Goal: Contribute content: Add original content to the website for others to see

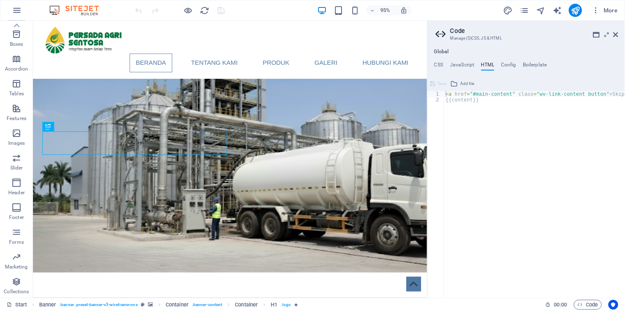
click at [495, 36] on h3 "Manage (S)CSS, JS & HTML" at bounding box center [526, 38] width 152 height 7
click at [16, 14] on icon "button" at bounding box center [17, 10] width 10 height 10
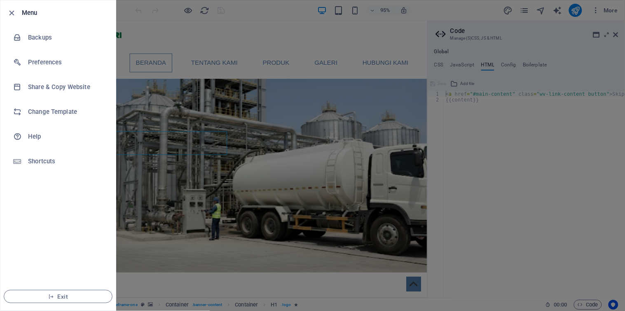
click at [309, 45] on div at bounding box center [312, 155] width 625 height 311
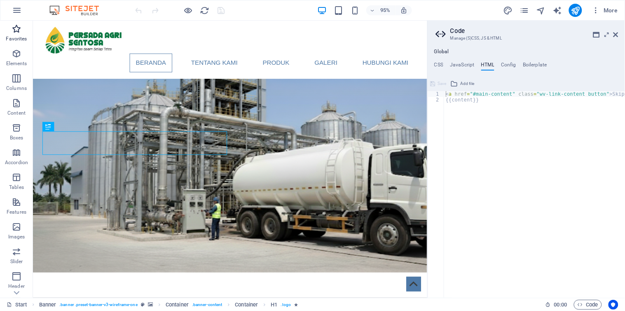
click at [22, 30] on span "Favorites" at bounding box center [16, 34] width 33 height 20
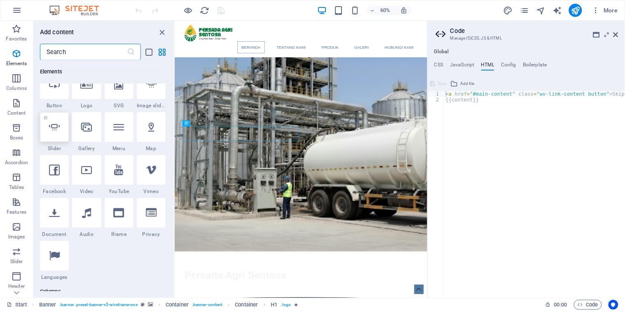
scroll to position [320, 0]
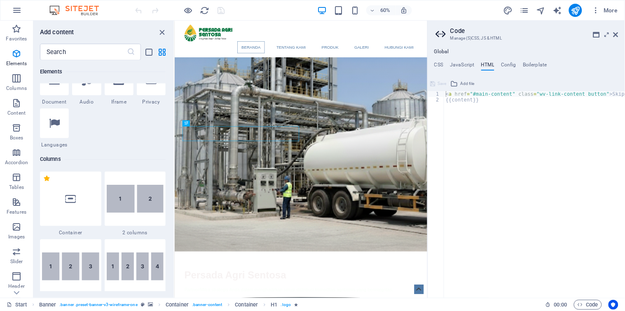
click at [489, 63] on h4 "HTML" at bounding box center [488, 66] width 14 height 9
click at [512, 63] on h4 "Config" at bounding box center [508, 66] width 15 height 9
type textarea "$color-background: #ffffff;"
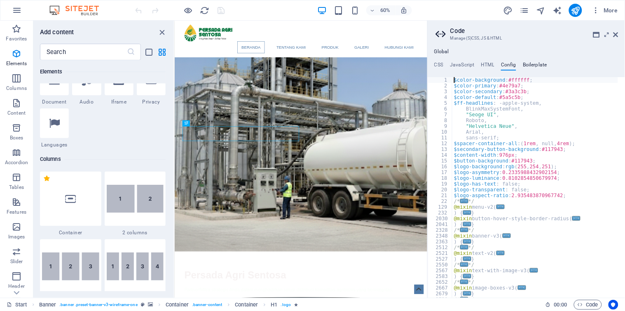
click at [536, 65] on h4 "Boilerplate" at bounding box center [535, 66] width 24 height 9
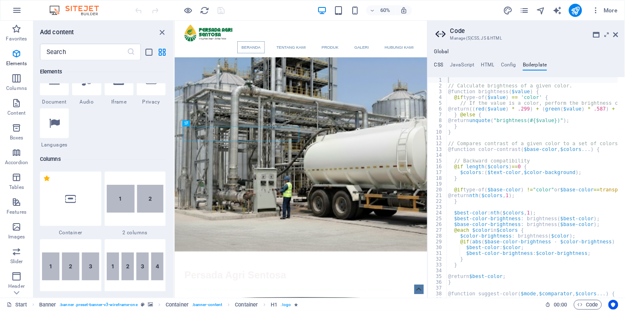
click at [438, 62] on h4 "CSS" at bounding box center [438, 66] width 9 height 9
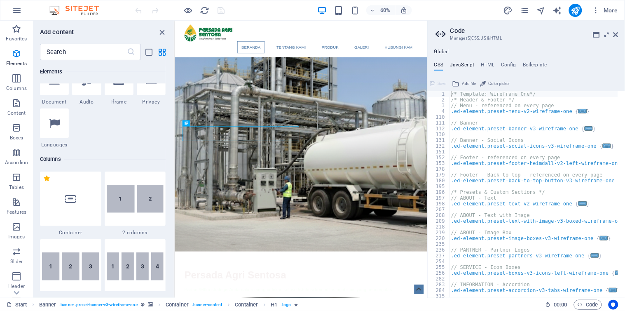
click at [467, 65] on h4 "JavaScript" at bounding box center [462, 66] width 24 height 9
type textarea "/* JS for preset "Menu V2" */"
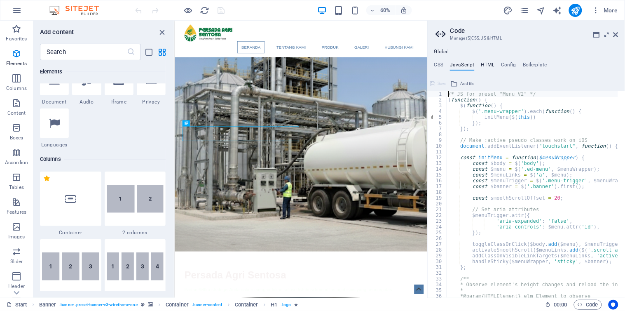
click at [488, 63] on h4 "HTML" at bounding box center [488, 66] width 14 height 9
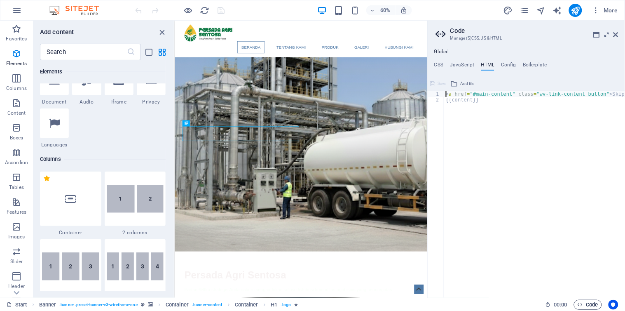
click at [588, 303] on span "Code" at bounding box center [588, 305] width 21 height 10
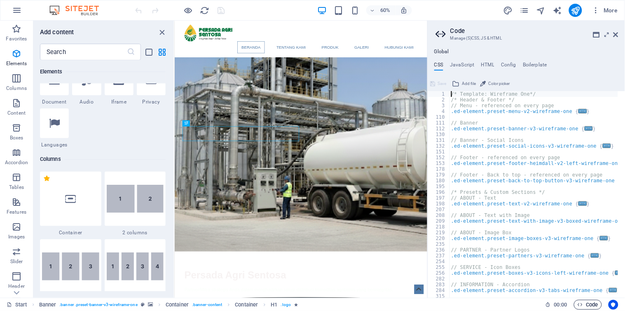
click at [587, 304] on span "Code" at bounding box center [588, 305] width 21 height 10
click at [84, 12] on img at bounding box center [78, 10] width 62 height 10
click at [80, 49] on input "text" at bounding box center [83, 52] width 87 height 16
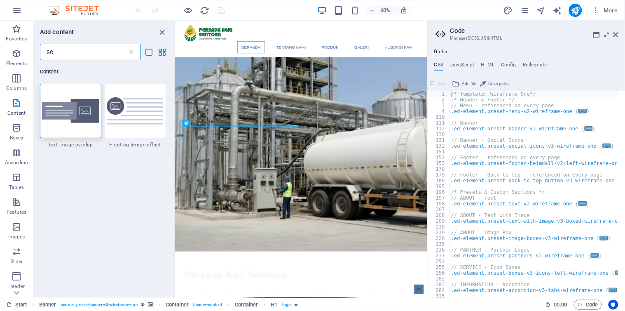
type input "s"
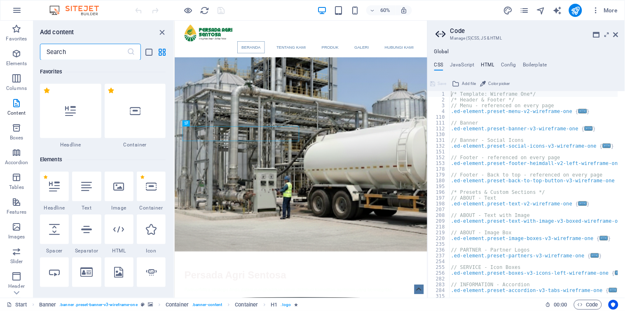
click at [488, 64] on h4 "HTML" at bounding box center [488, 66] width 14 height 9
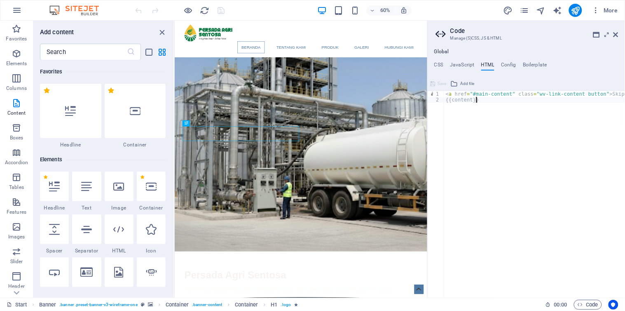
click at [488, 102] on div "< a href = "#main-content" class = "wv-link-content button" > Skip to main cont…" at bounding box center [555, 196] width 223 height 211
type textarea "{{content}}"
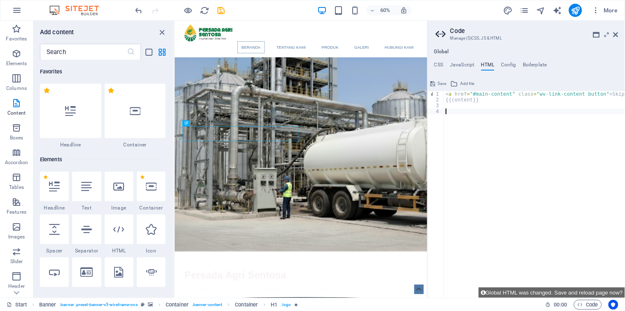
paste textarea "</script>"
type textarea "</script>"
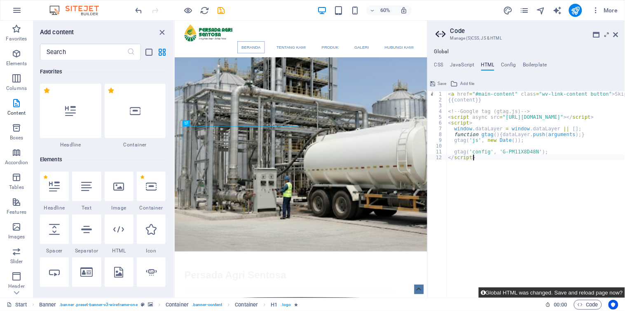
click at [590, 291] on button "Global HTML was changed. Save and reload page now?" at bounding box center [552, 292] width 146 height 10
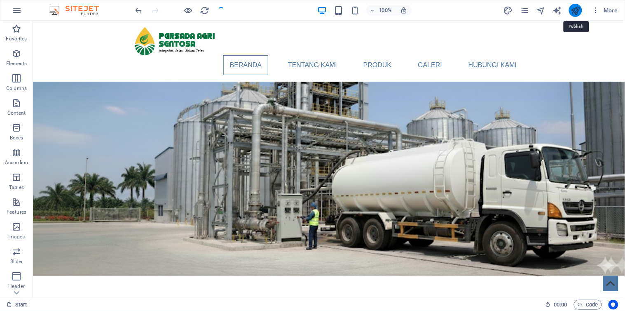
click at [575, 11] on icon "publish" at bounding box center [575, 10] width 9 height 9
